Goal: Transaction & Acquisition: Purchase product/service

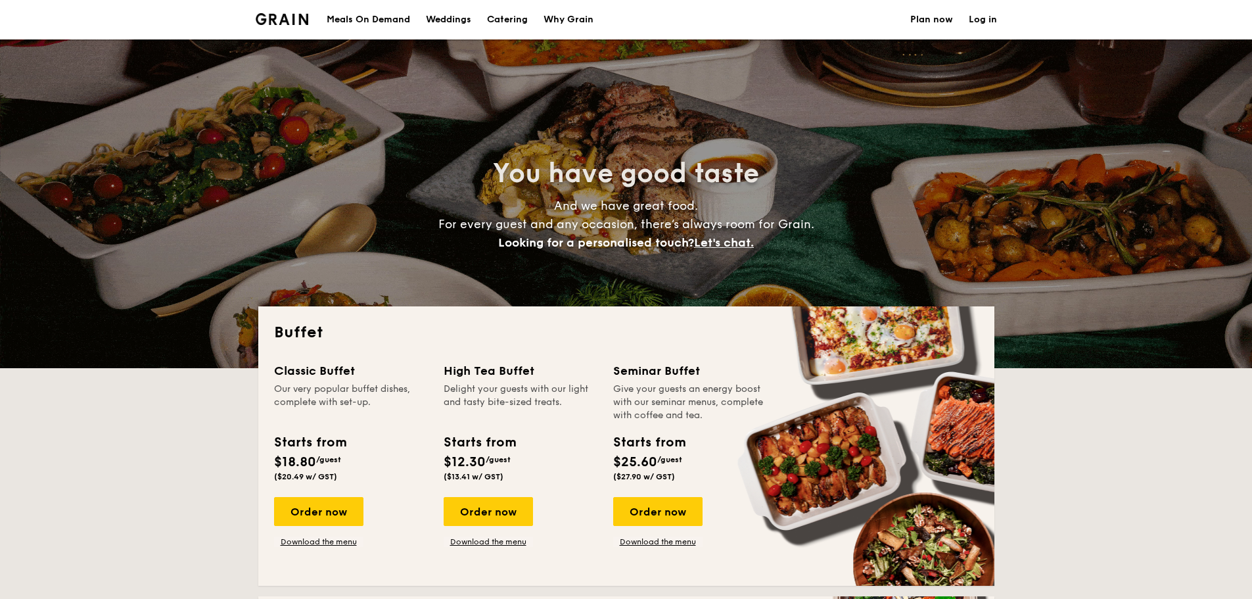
select select
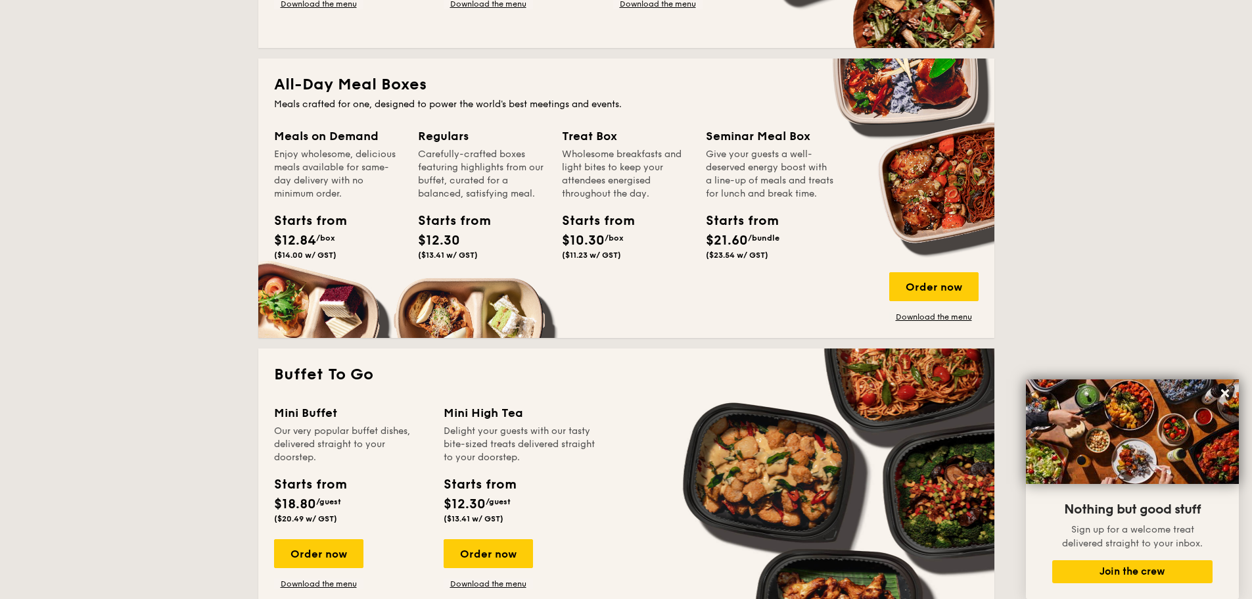
scroll to position [526, 0]
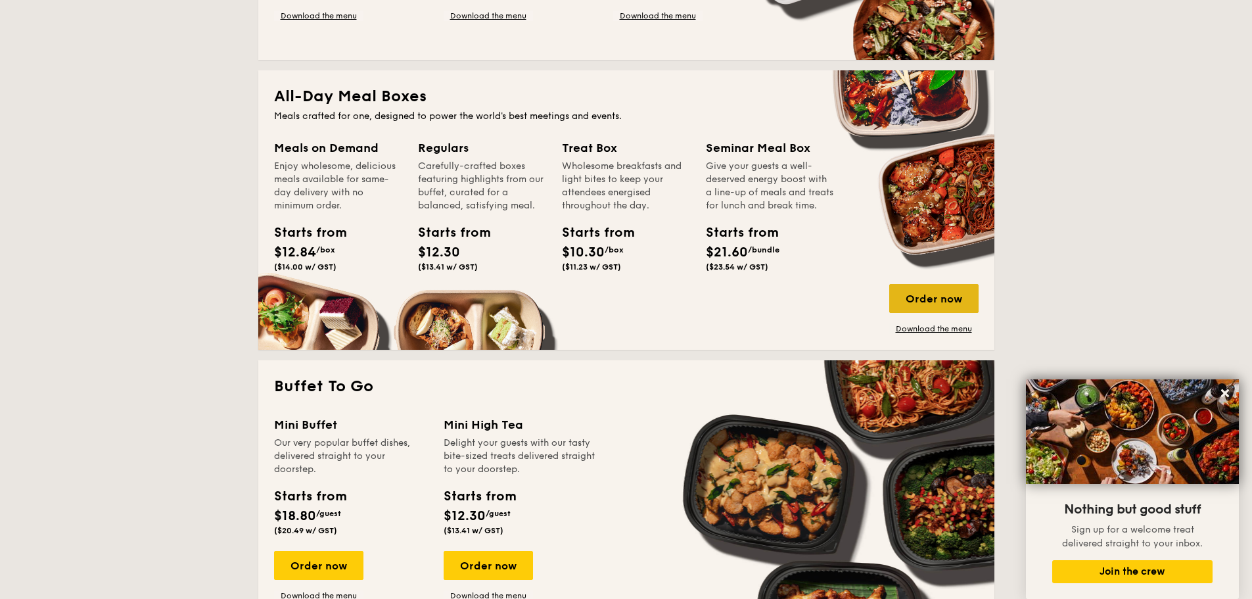
click at [931, 302] on div "Order now" at bounding box center [934, 298] width 89 height 29
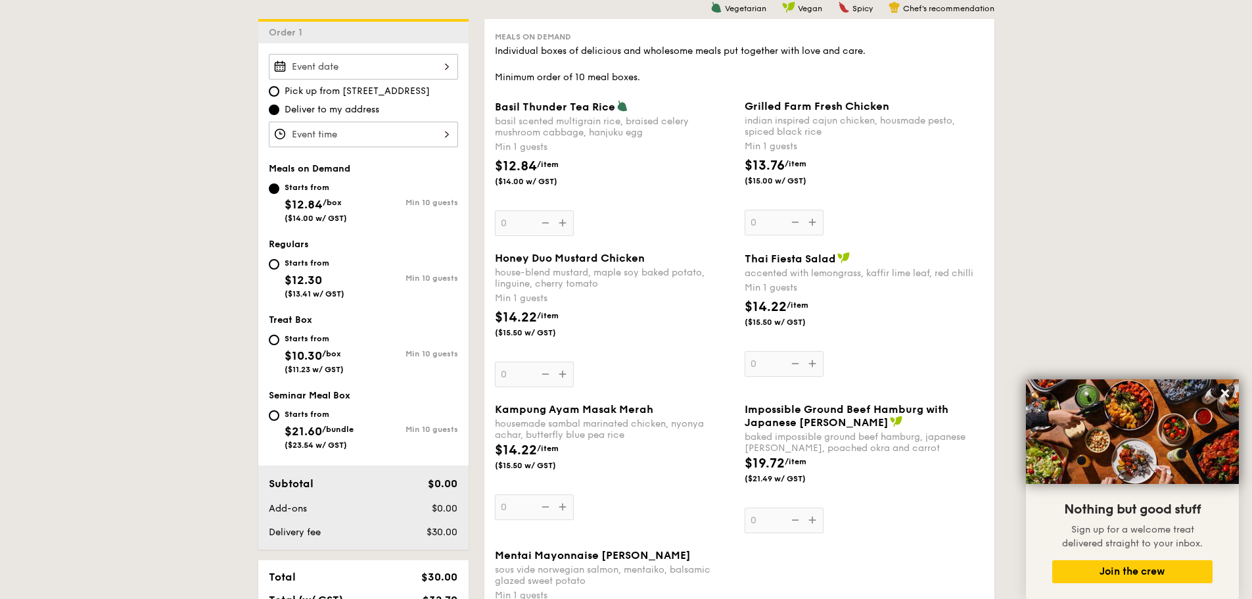
scroll to position [329, 0]
